Goal: Information Seeking & Learning: Check status

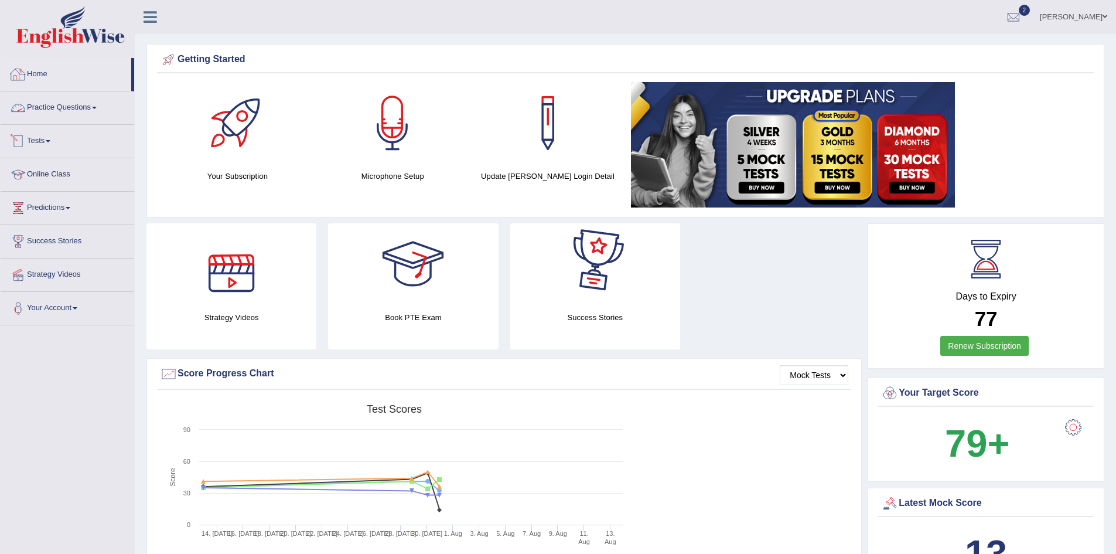
click at [44, 73] on link "Home" at bounding box center [66, 72] width 131 height 29
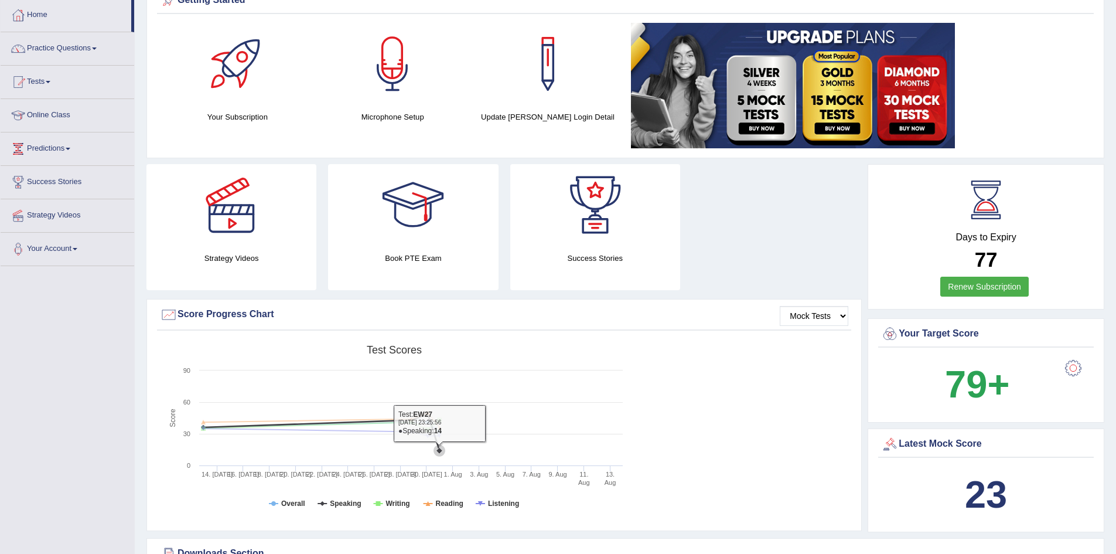
scroll to position [59, 0]
click at [63, 49] on link "Practice Questions" at bounding box center [68, 47] width 134 height 29
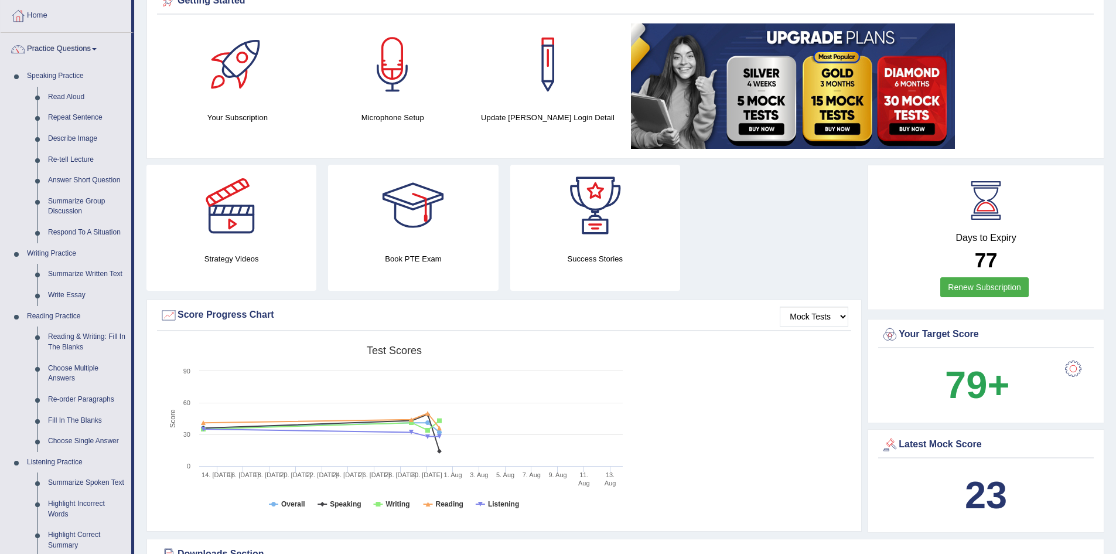
click at [70, 49] on link "Practice Questions" at bounding box center [66, 47] width 131 height 29
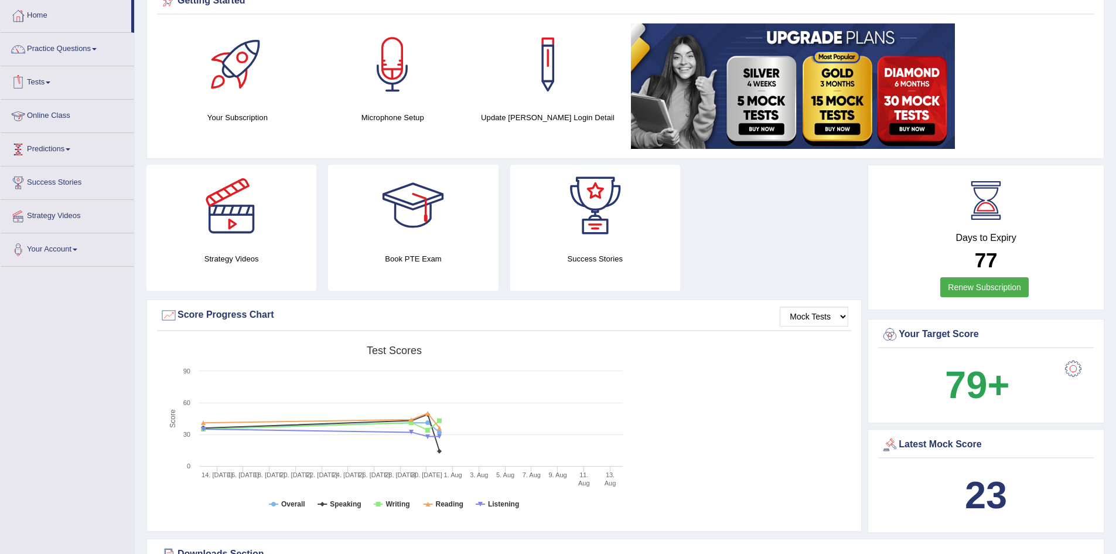
click at [47, 83] on link "Tests" at bounding box center [68, 80] width 134 height 29
click at [56, 107] on link "Take Practice Sectional Test" at bounding box center [77, 109] width 110 height 21
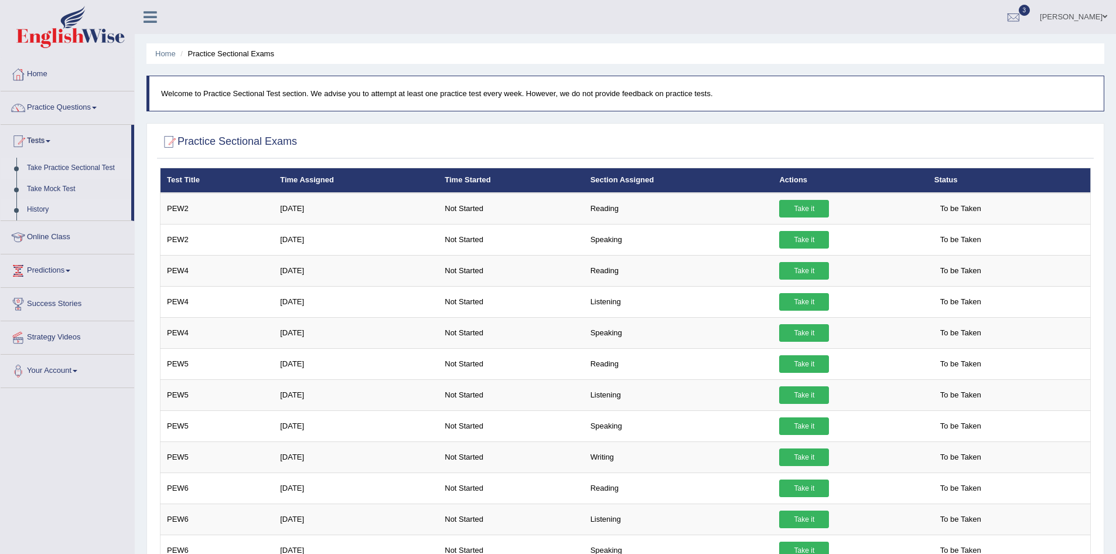
click at [39, 207] on link "History" at bounding box center [77, 209] width 110 height 21
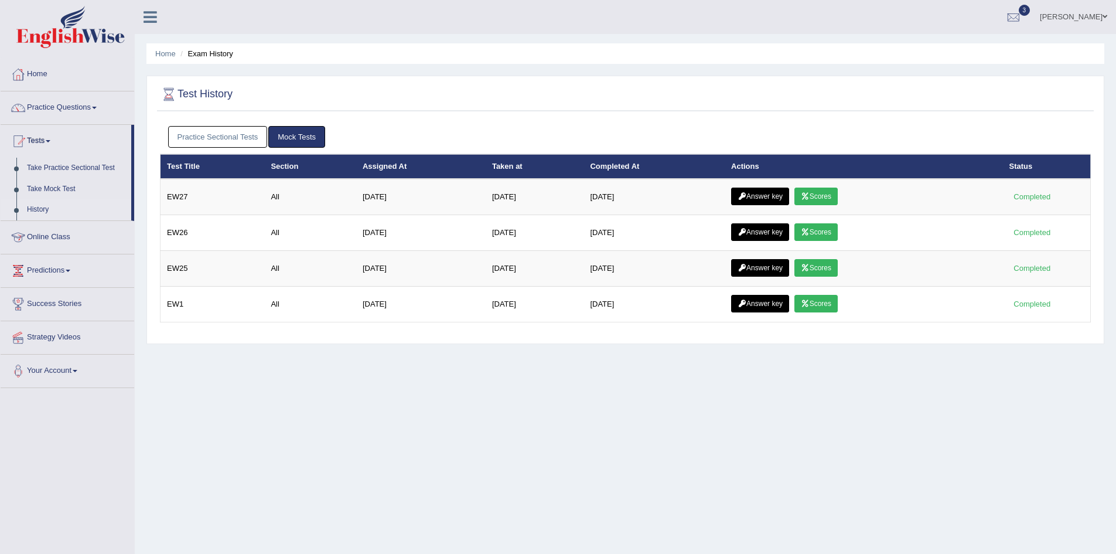
click at [219, 137] on link "Practice Sectional Tests" at bounding box center [218, 137] width 100 height 22
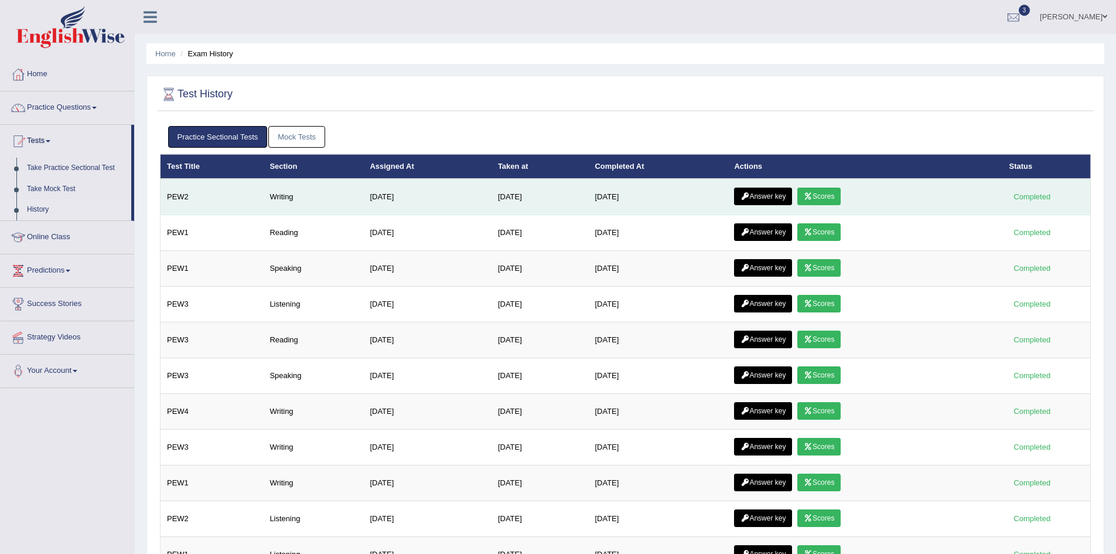
click at [832, 196] on link "Scores" at bounding box center [818, 196] width 43 height 18
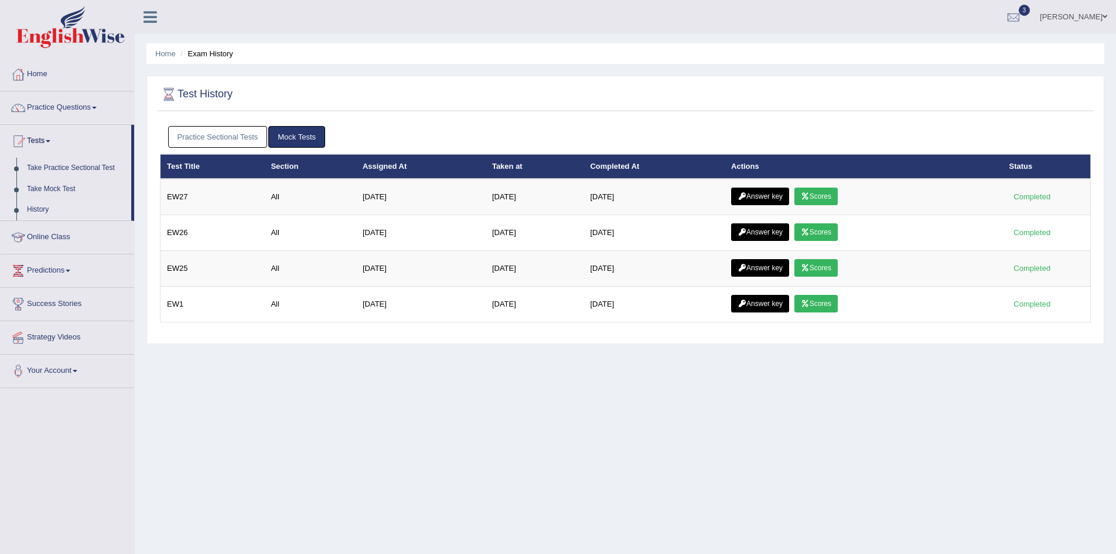
click at [210, 138] on link "Practice Sectional Tests" at bounding box center [218, 137] width 100 height 22
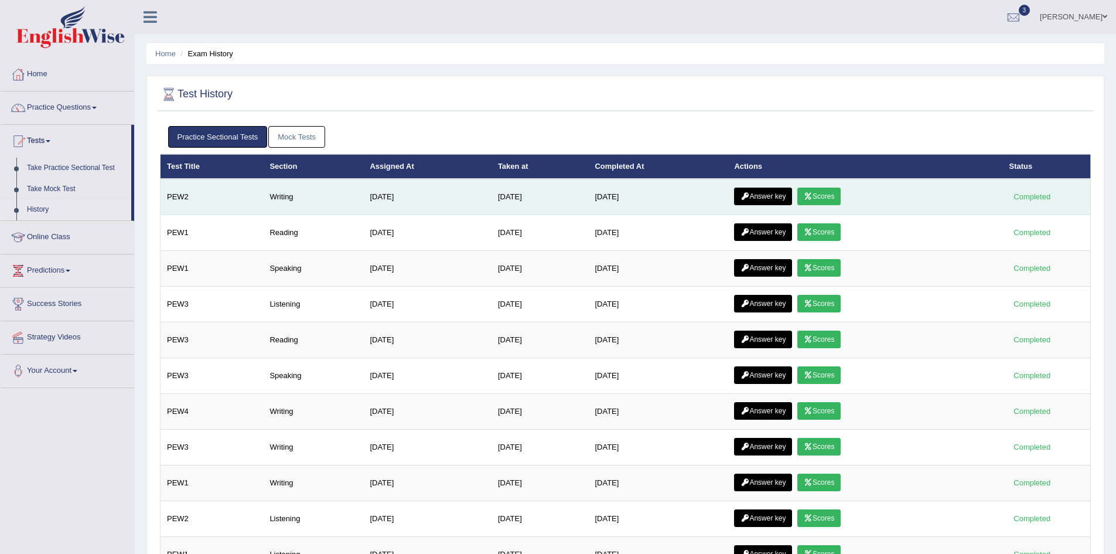
click at [773, 190] on link "Answer key" at bounding box center [763, 196] width 58 height 18
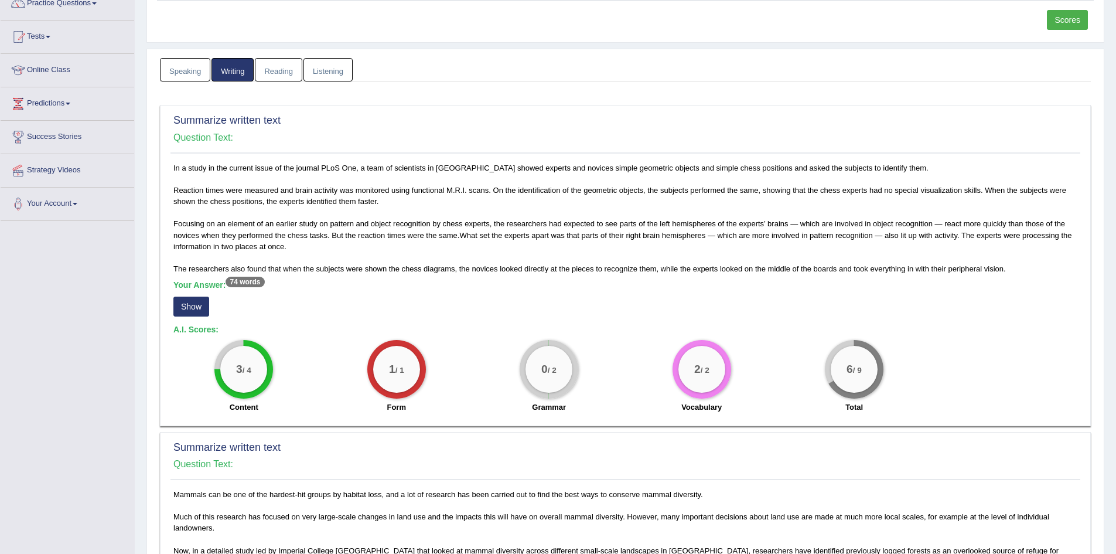
scroll to position [59, 0]
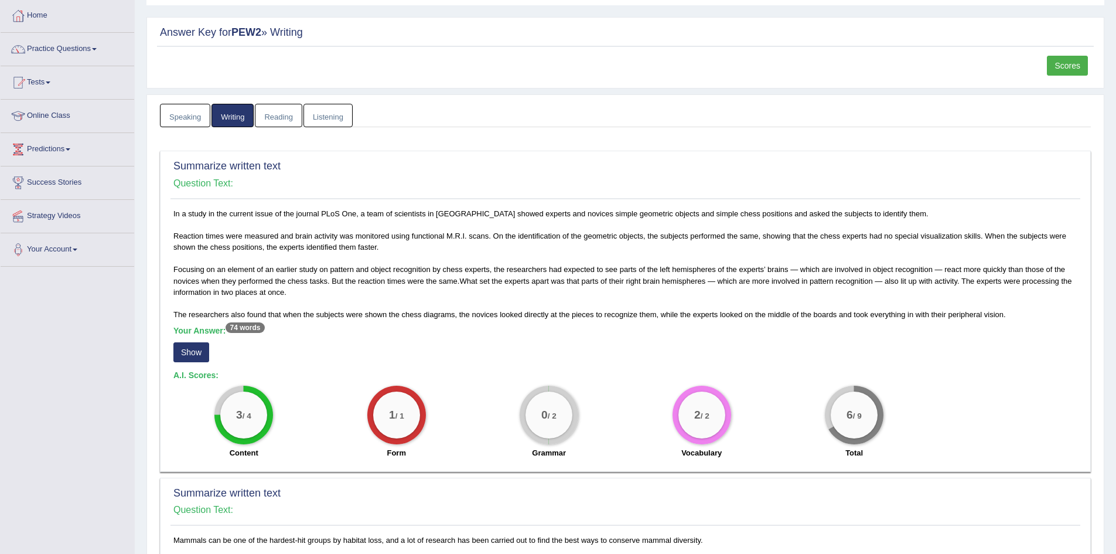
click at [190, 353] on button "Show" at bounding box center [191, 352] width 36 height 20
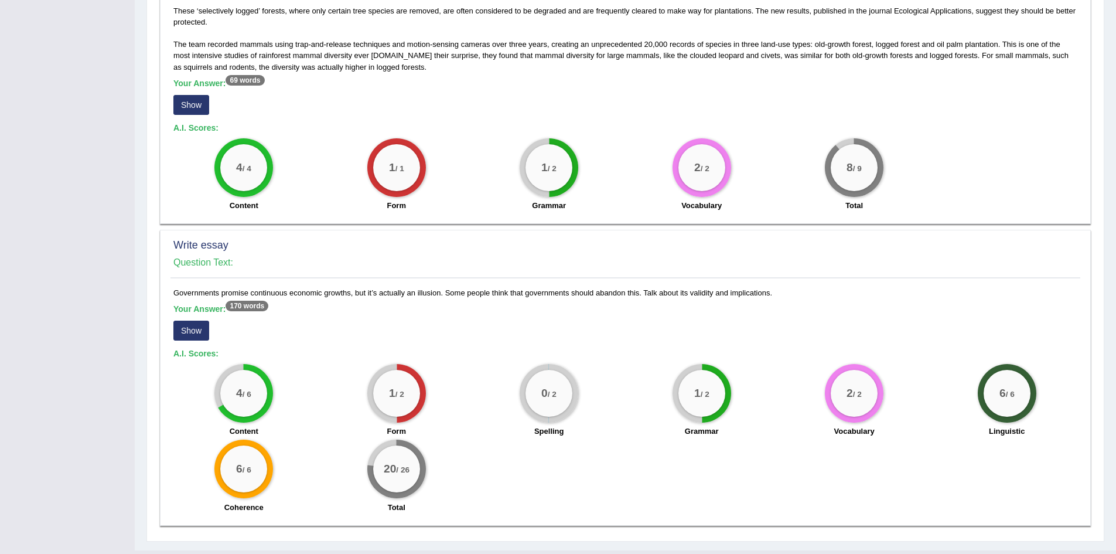
scroll to position [694, 0]
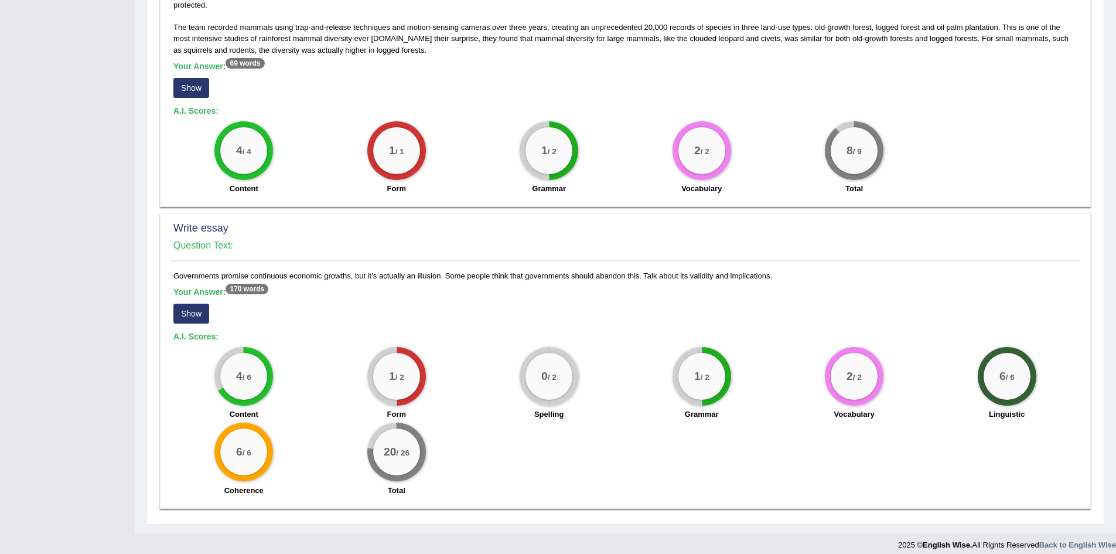
click at [188, 303] on button "Show" at bounding box center [191, 313] width 36 height 20
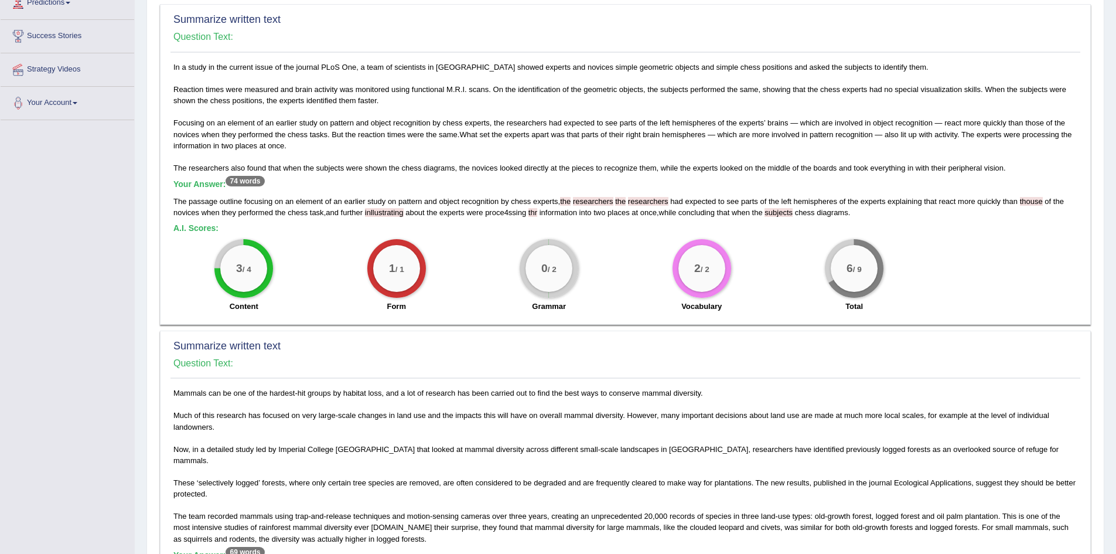
scroll to position [0, 0]
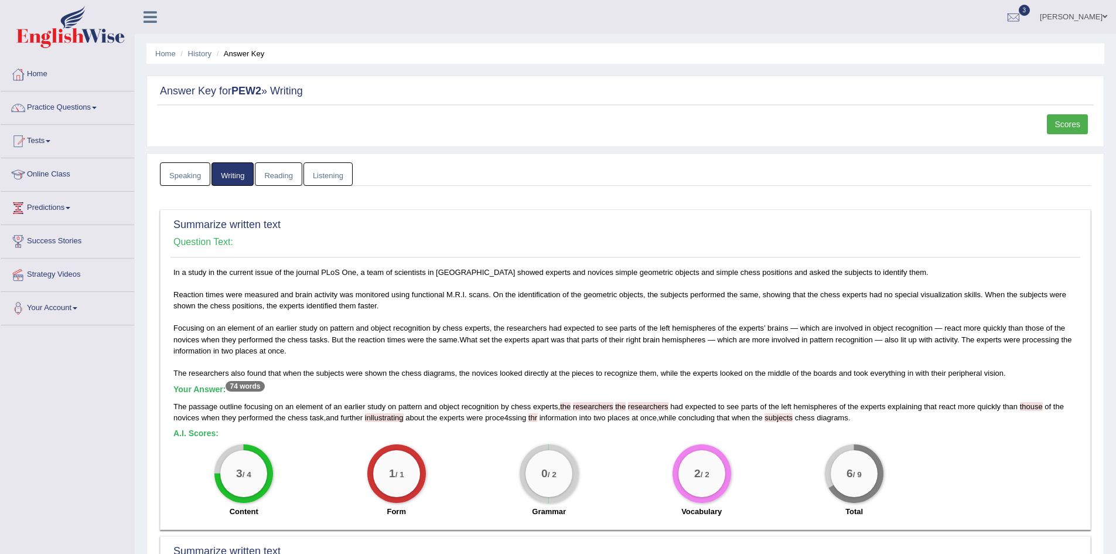
click at [30, 70] on link "Home" at bounding box center [68, 72] width 134 height 29
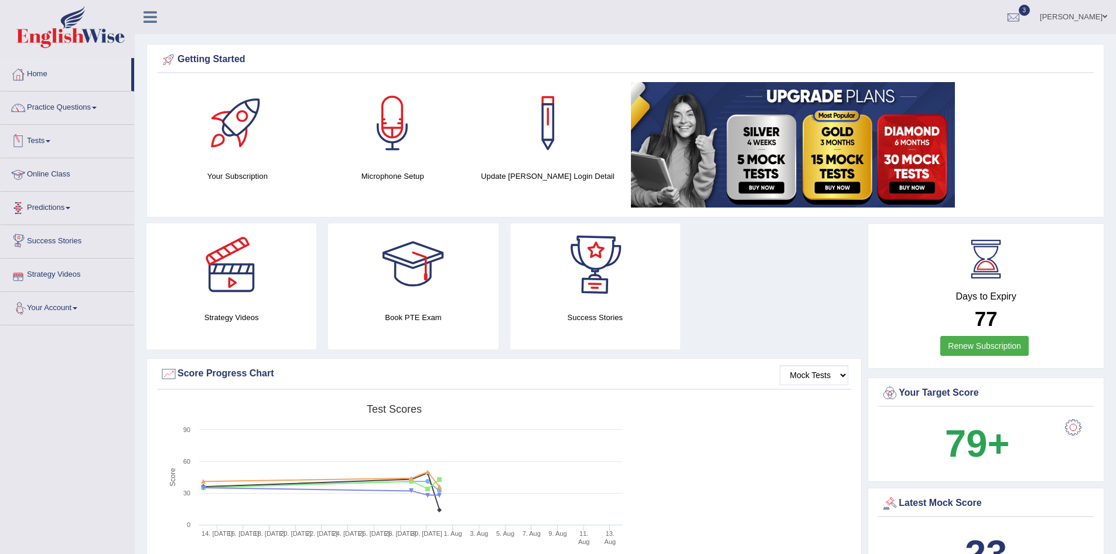
click at [35, 138] on link "Tests" at bounding box center [68, 139] width 134 height 29
click at [59, 166] on link "Take Practice Sectional Test" at bounding box center [77, 168] width 110 height 21
